Goal: Navigation & Orientation: Find specific page/section

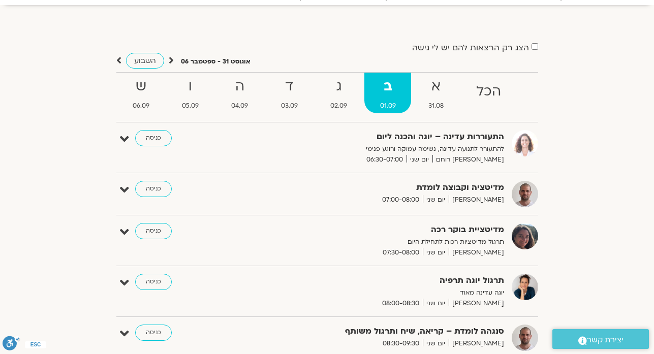
scroll to position [49, 0]
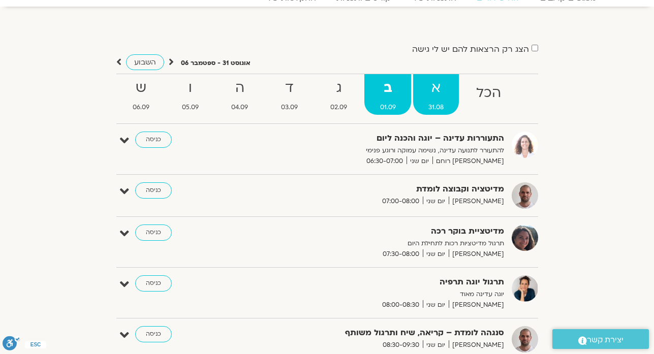
click at [446, 80] on strong "א" at bounding box center [436, 88] width 46 height 23
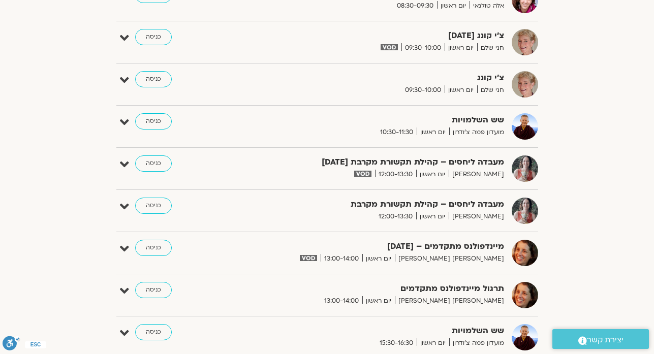
scroll to position [517, 0]
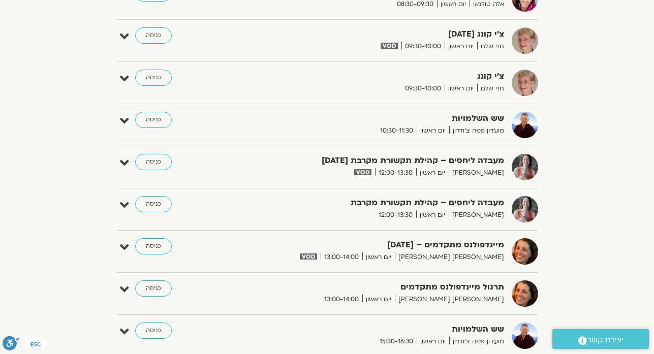
click at [160, 170] on div "מעבדה ליחסים – קהילת תקשורת מקרבת 31.8.25 לילך בן דרור יום ראשון 12:00-13:30 כנ…" at bounding box center [335, 167] width 407 height 26
click at [160, 165] on link "כניסה" at bounding box center [153, 162] width 37 height 16
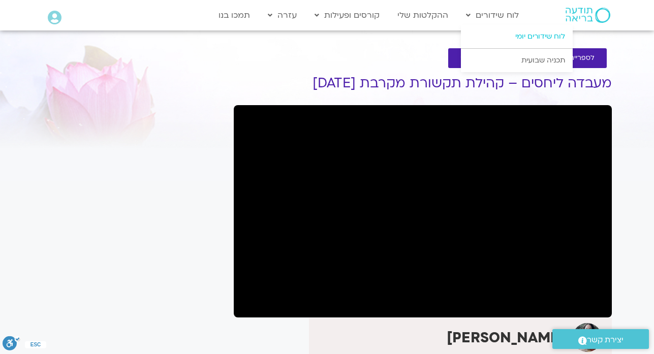
click at [493, 36] on link "לוח שידורים יומי" at bounding box center [517, 36] width 112 height 23
